Goal: Task Accomplishment & Management: Use online tool/utility

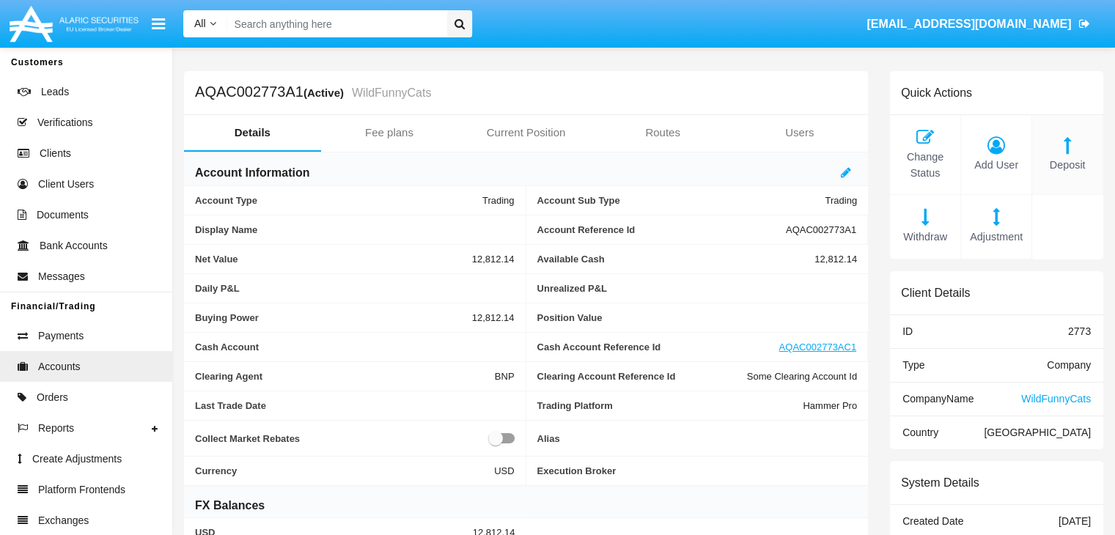
click at [1066, 165] on span "Deposit" at bounding box center [1067, 166] width 56 height 16
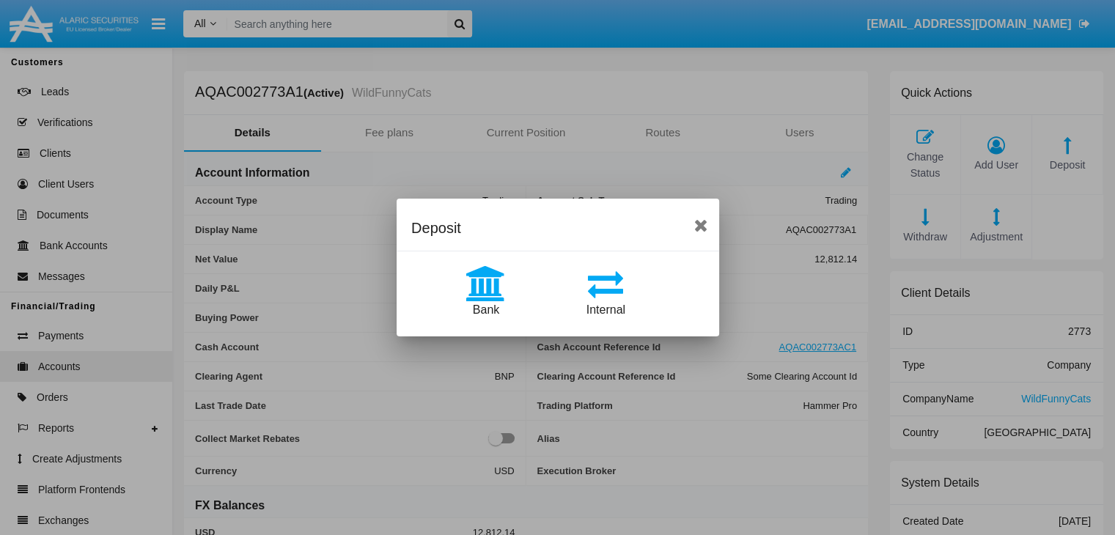
click at [603, 308] on span "Internal" at bounding box center [605, 309] width 39 height 12
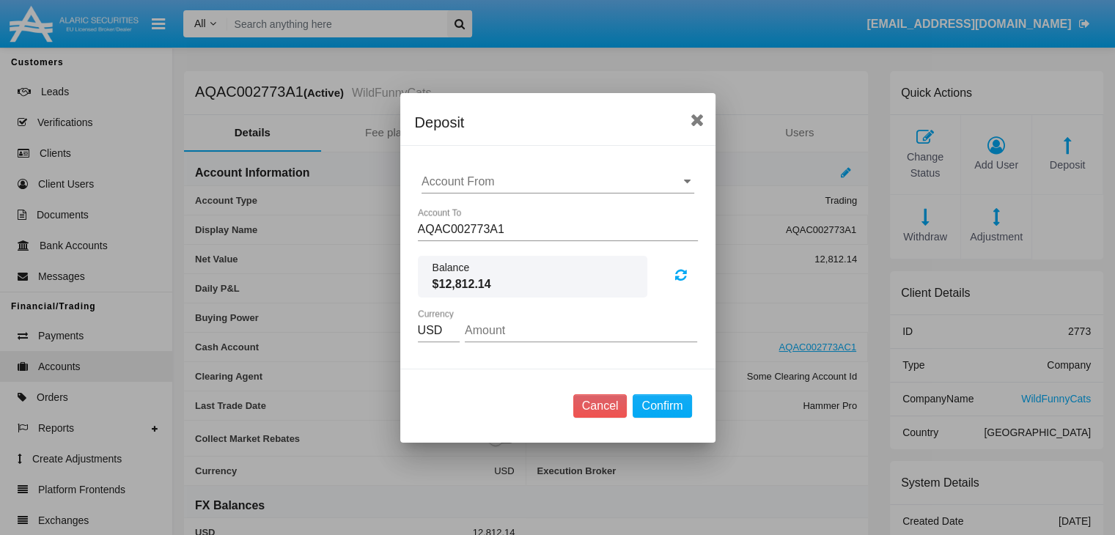
click at [557, 181] on input "Account From" at bounding box center [557, 181] width 273 height 13
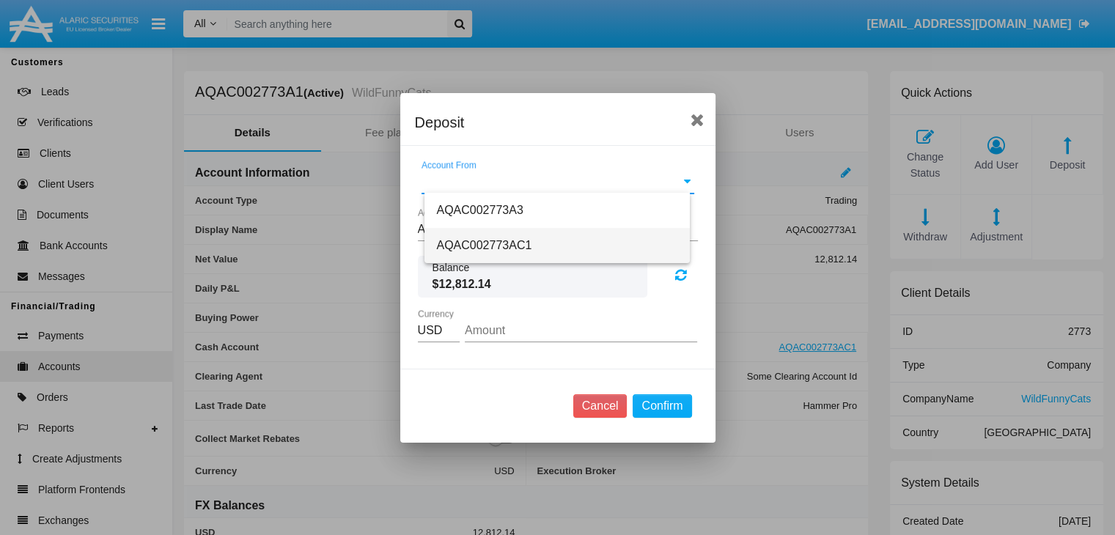
click at [481, 245] on span "AQAC002773AC1" at bounding box center [483, 245] width 95 height 12
type input "AQAC002773AC1"
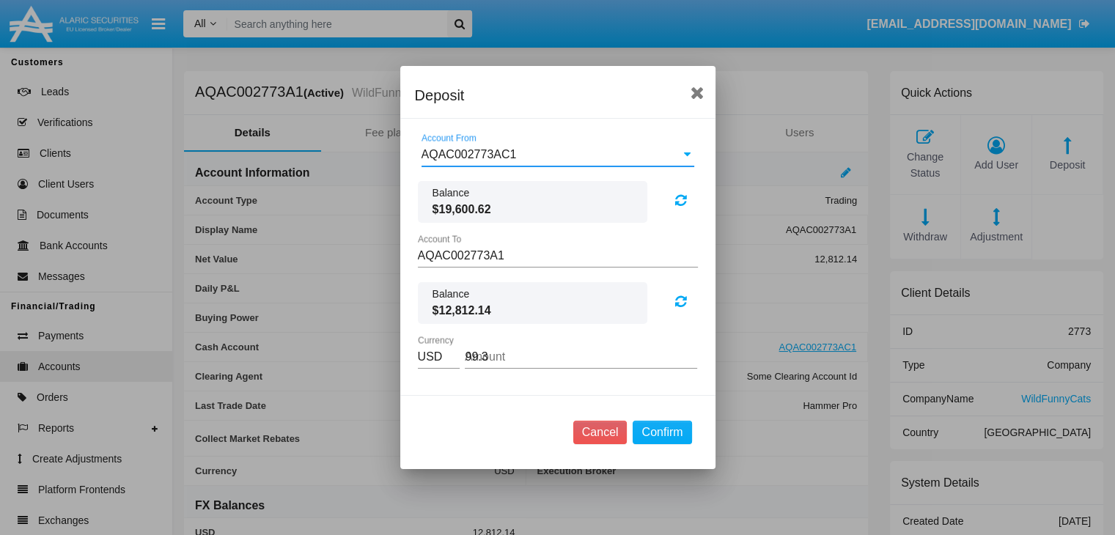
type input "99.34"
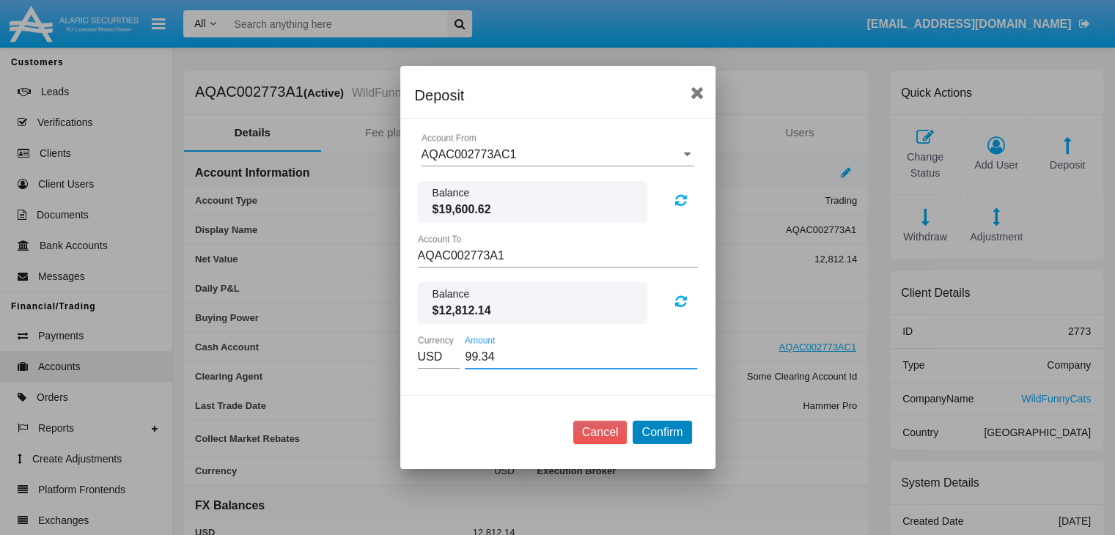
click at [662, 432] on button "Confirm" at bounding box center [661, 432] width 59 height 23
